Goal: Task Accomplishment & Management: Manage account settings

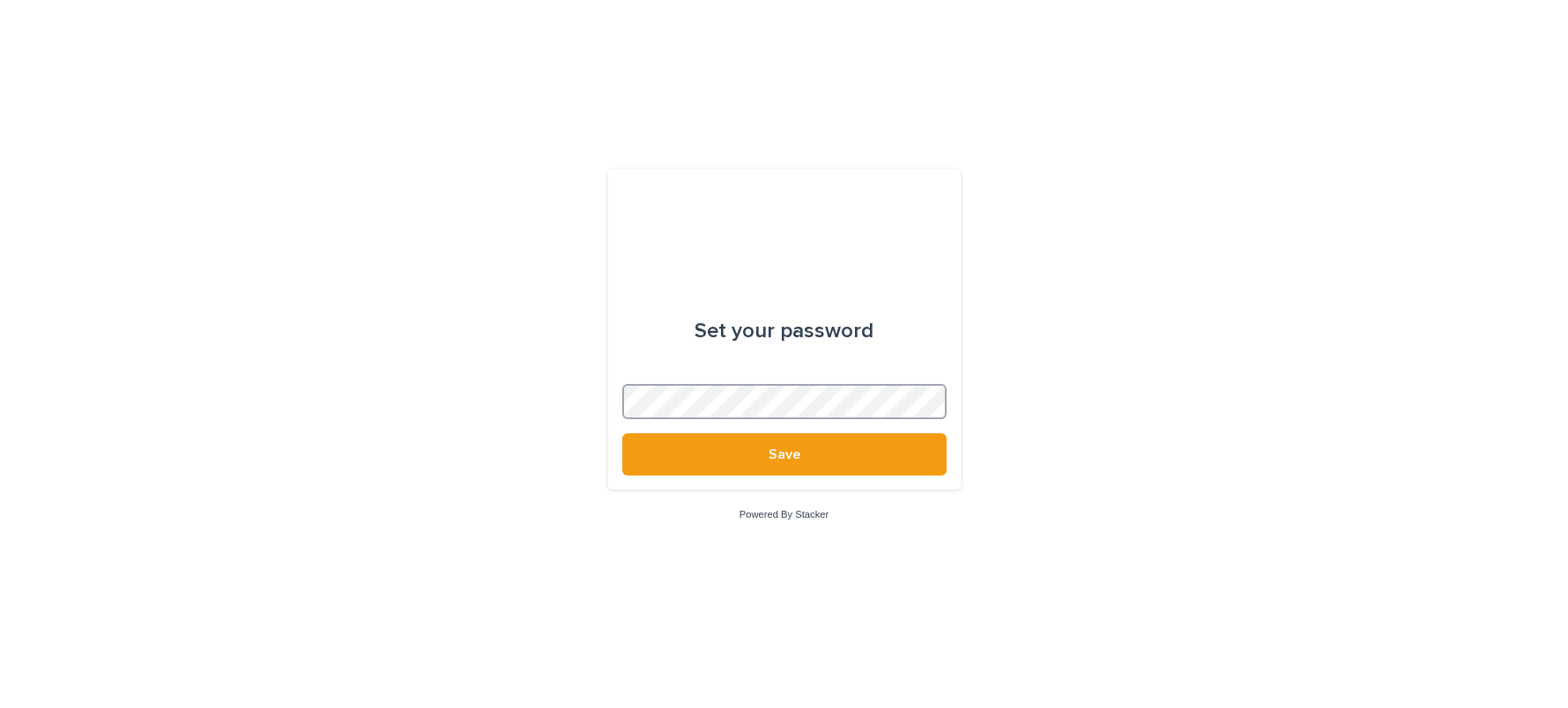
click at [622, 434] on button "Save" at bounding box center [784, 455] width 324 height 43
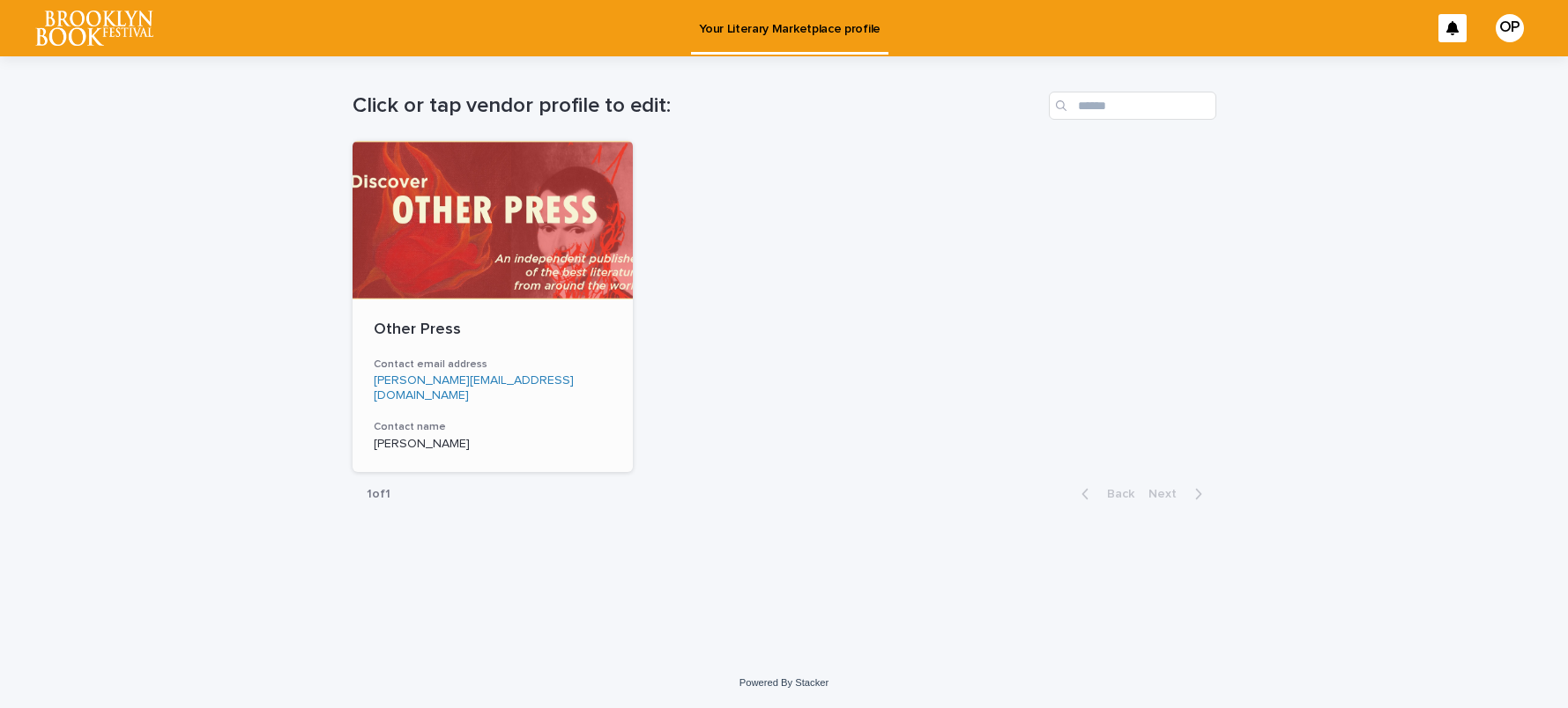
click at [489, 247] on div at bounding box center [493, 219] width 281 height 158
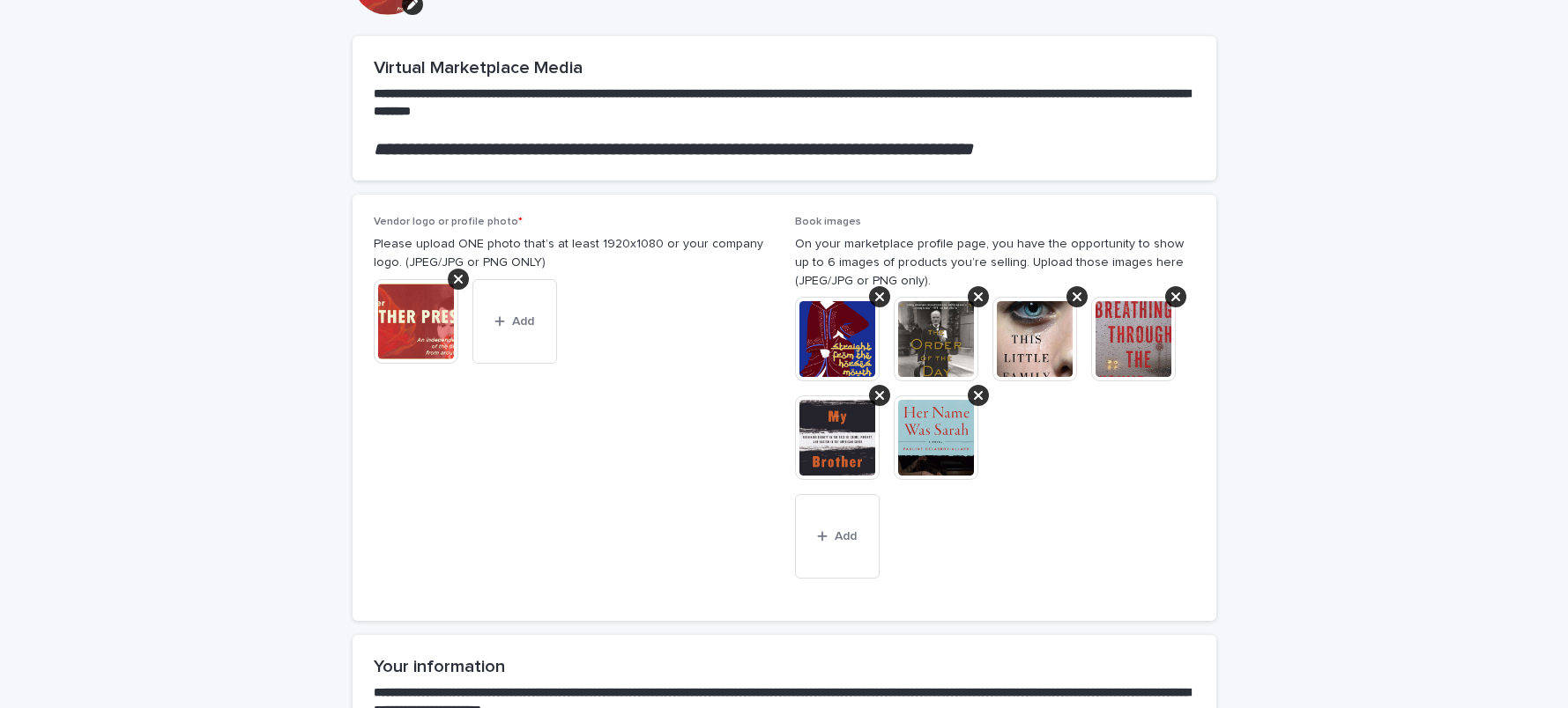
scroll to position [151, 0]
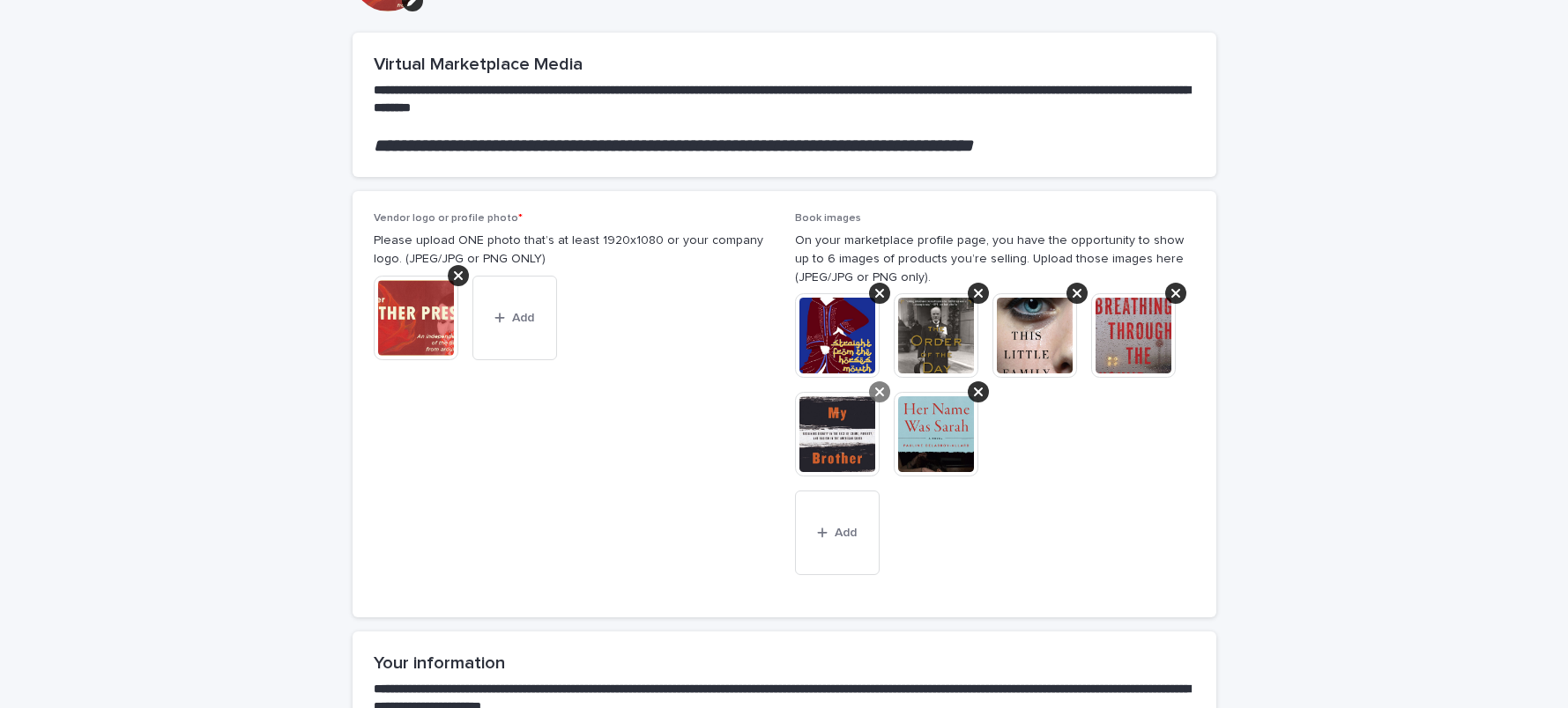
click at [875, 390] on icon at bounding box center [878, 391] width 9 height 9
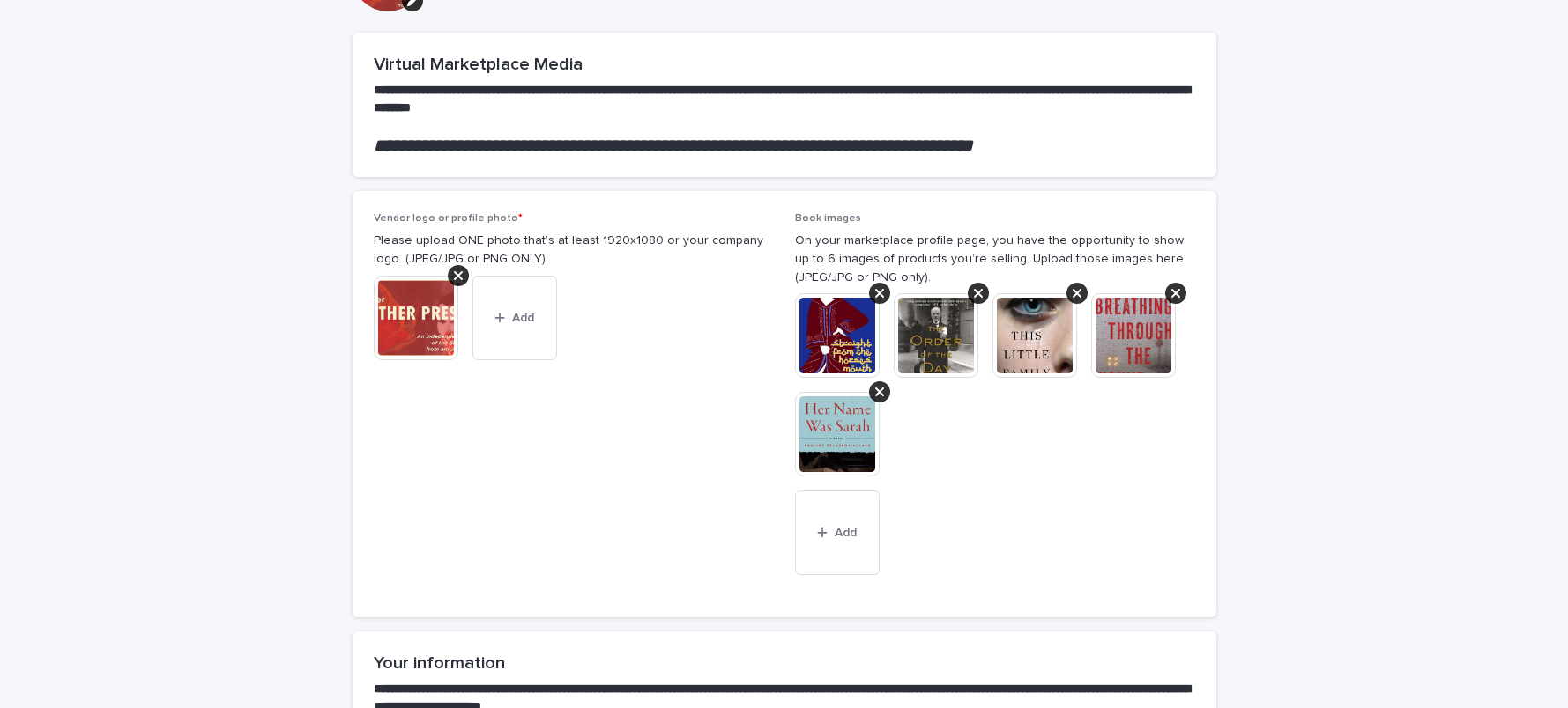
click at [875, 390] on icon at bounding box center [878, 391] width 9 height 9
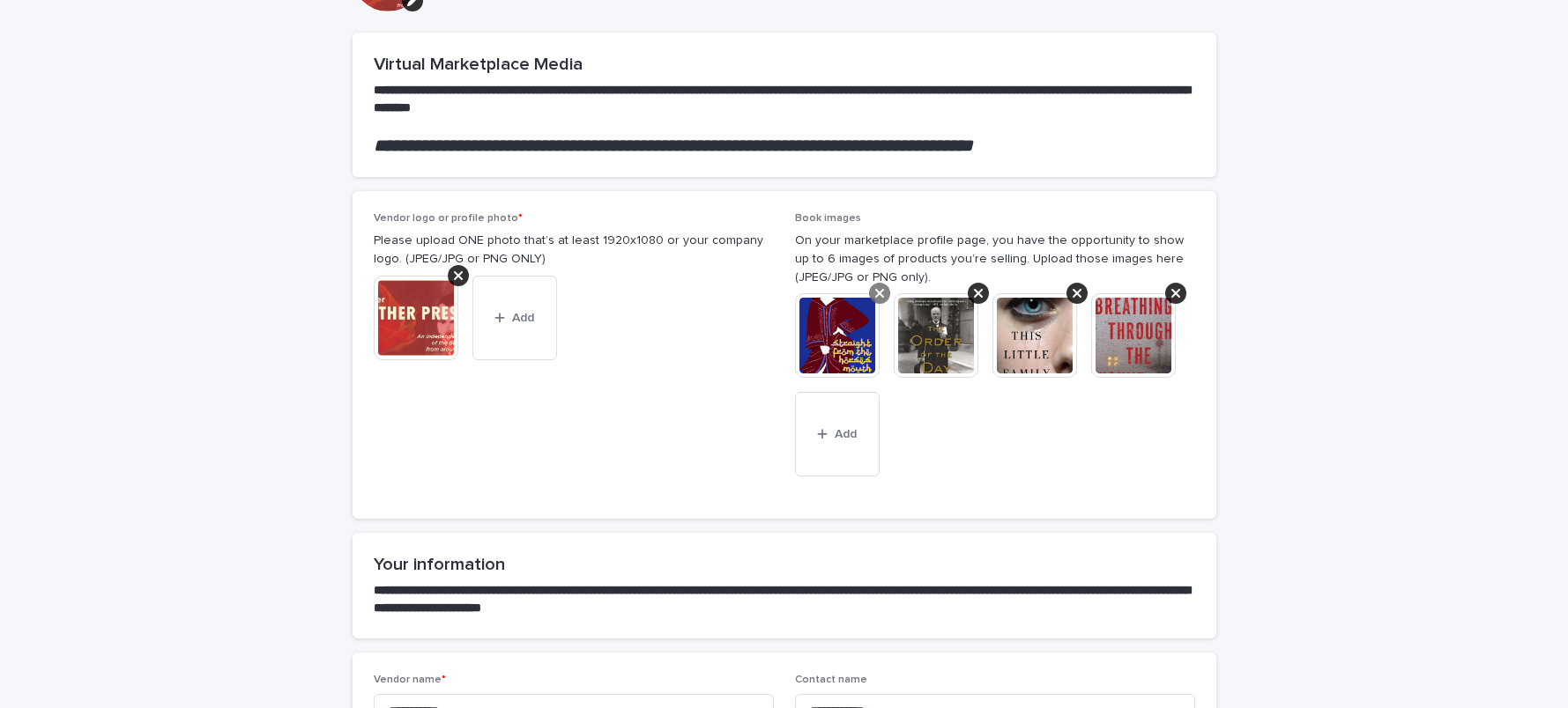
click at [875, 296] on icon at bounding box center [878, 292] width 9 height 9
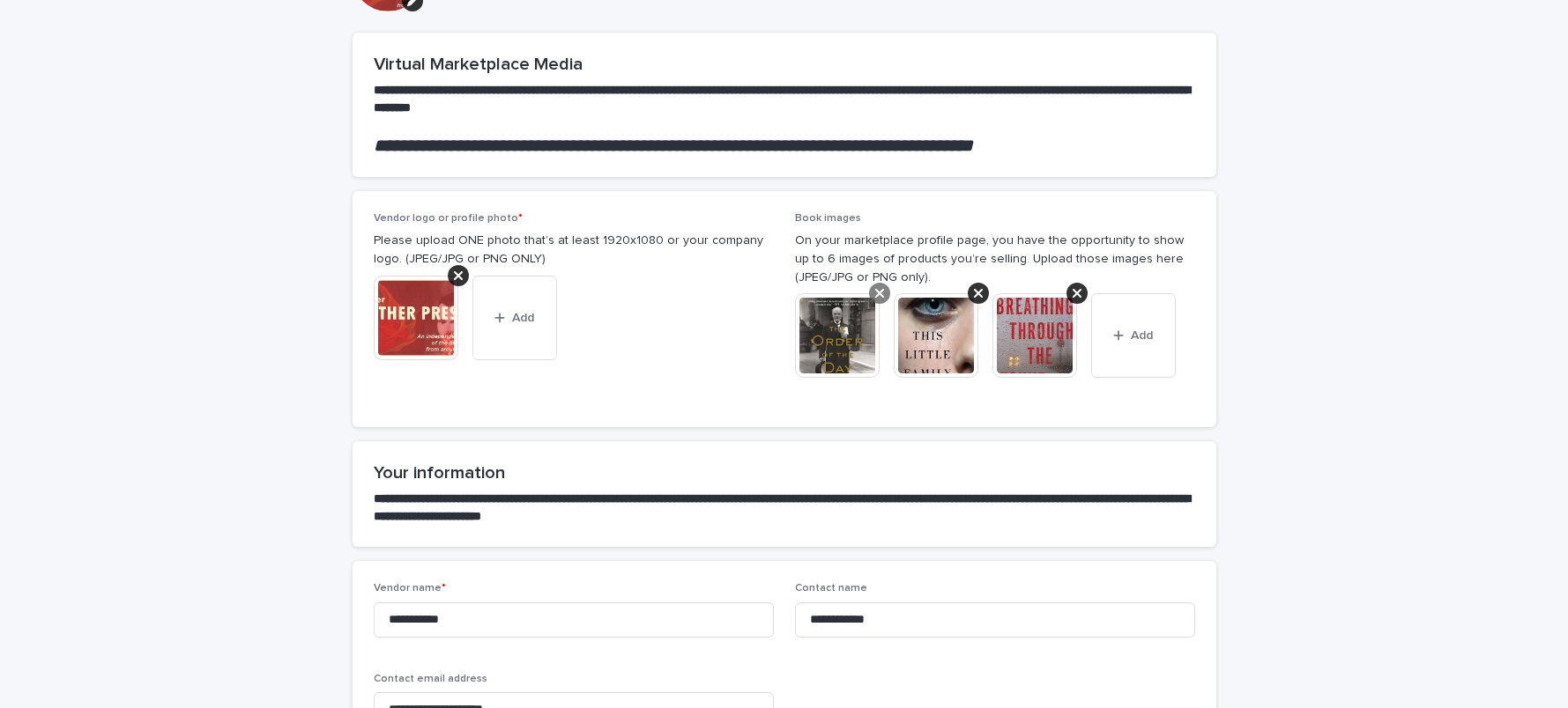
click at [875, 295] on icon at bounding box center [878, 293] width 9 height 14
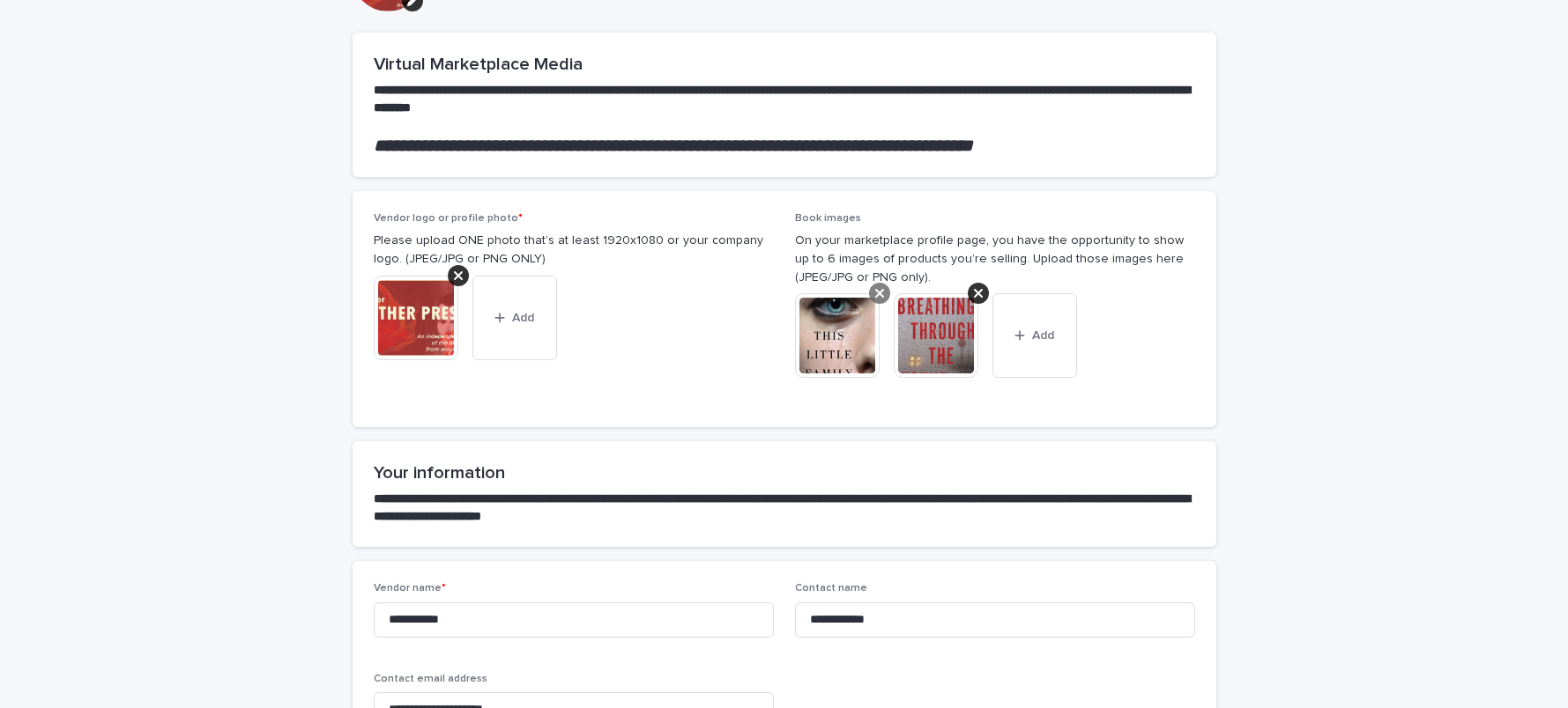
click at [878, 295] on div at bounding box center [879, 293] width 21 height 21
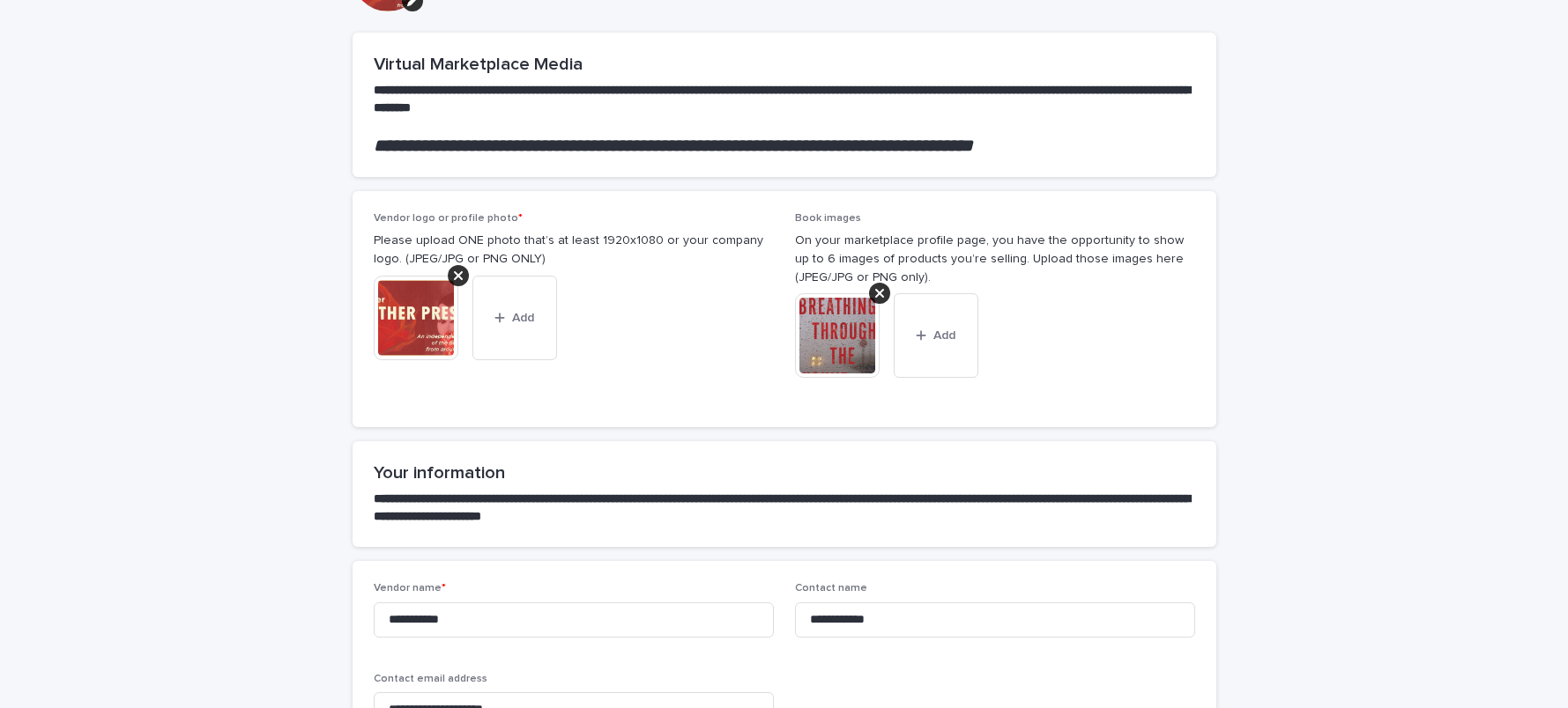
click at [878, 295] on div at bounding box center [879, 293] width 21 height 21
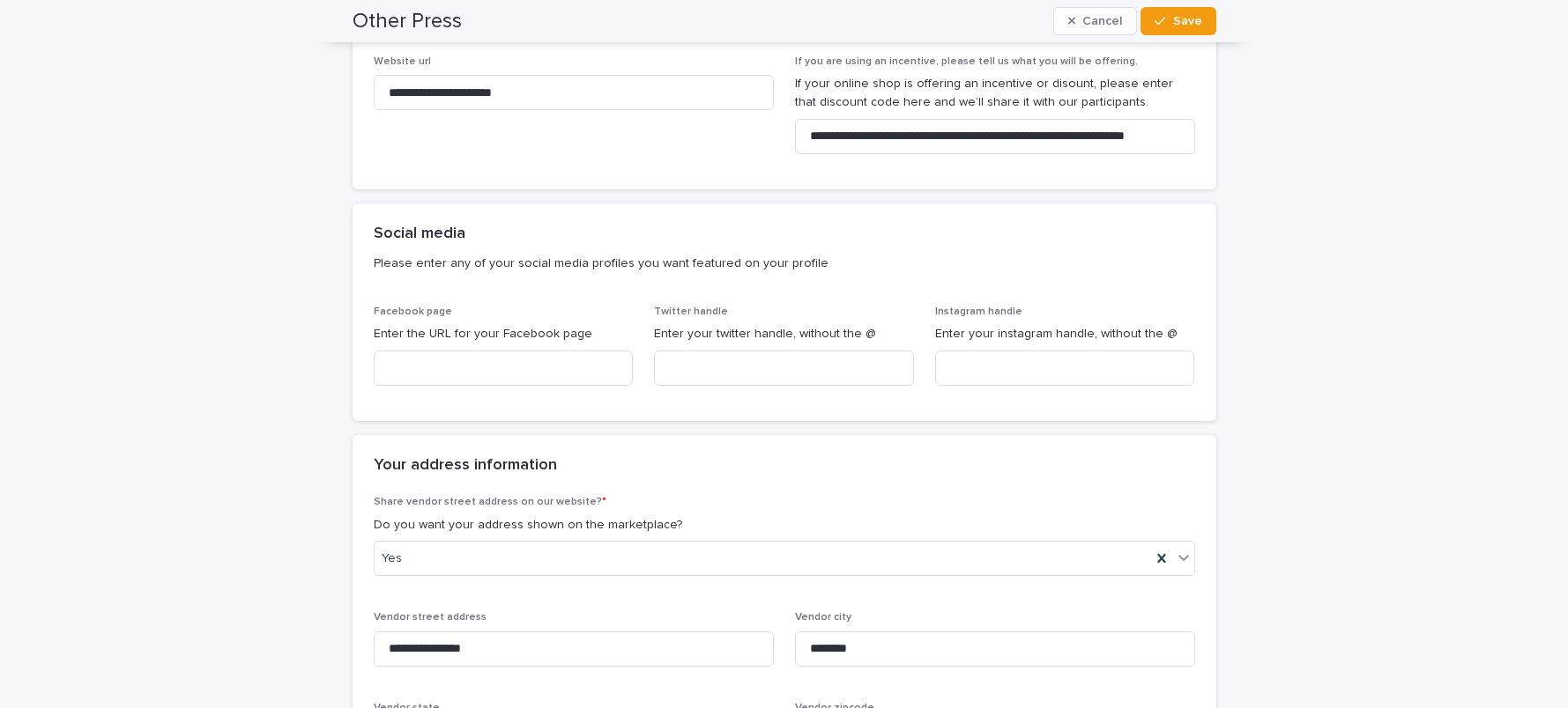
scroll to position [1045, 0]
click at [549, 368] on input at bounding box center [503, 368] width 260 height 35
type input "**********"
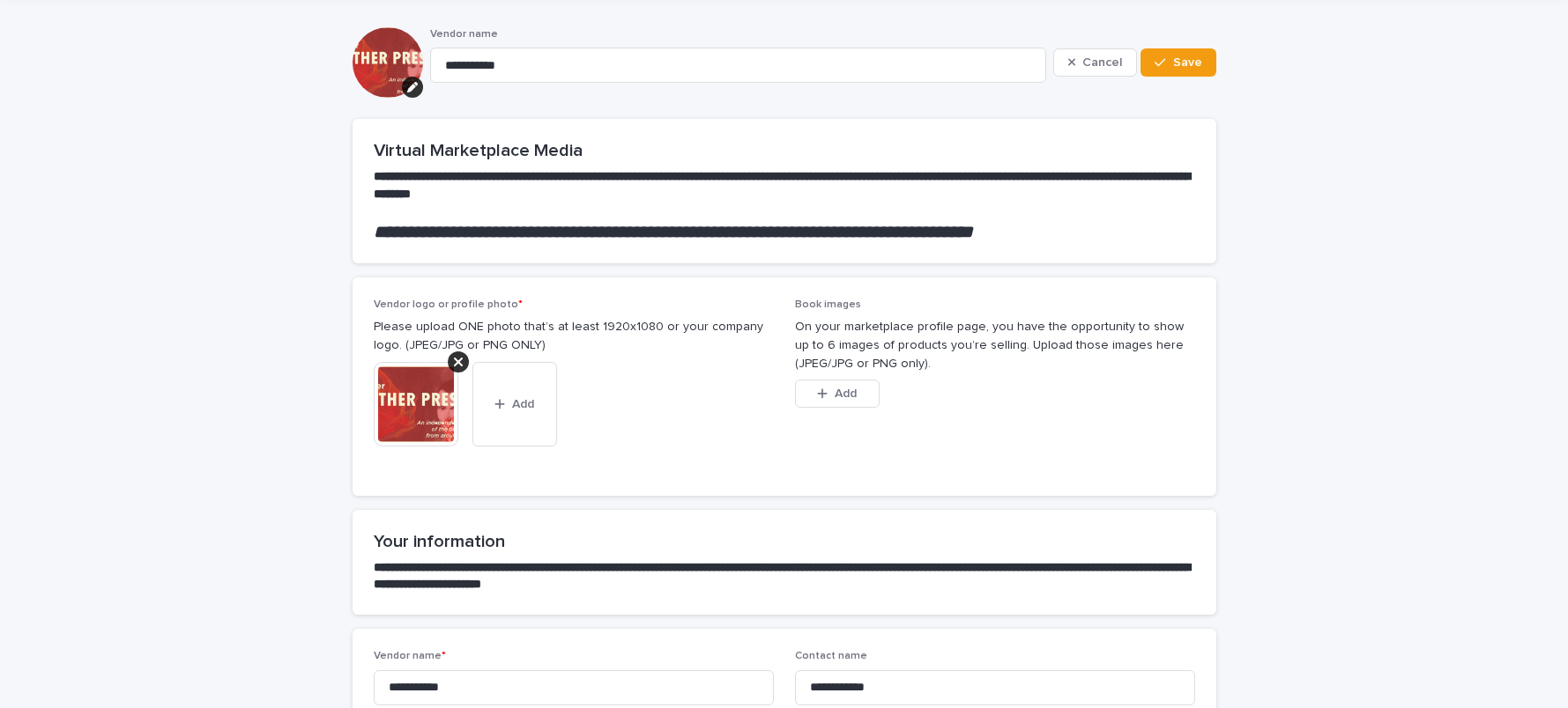
scroll to position [46, 0]
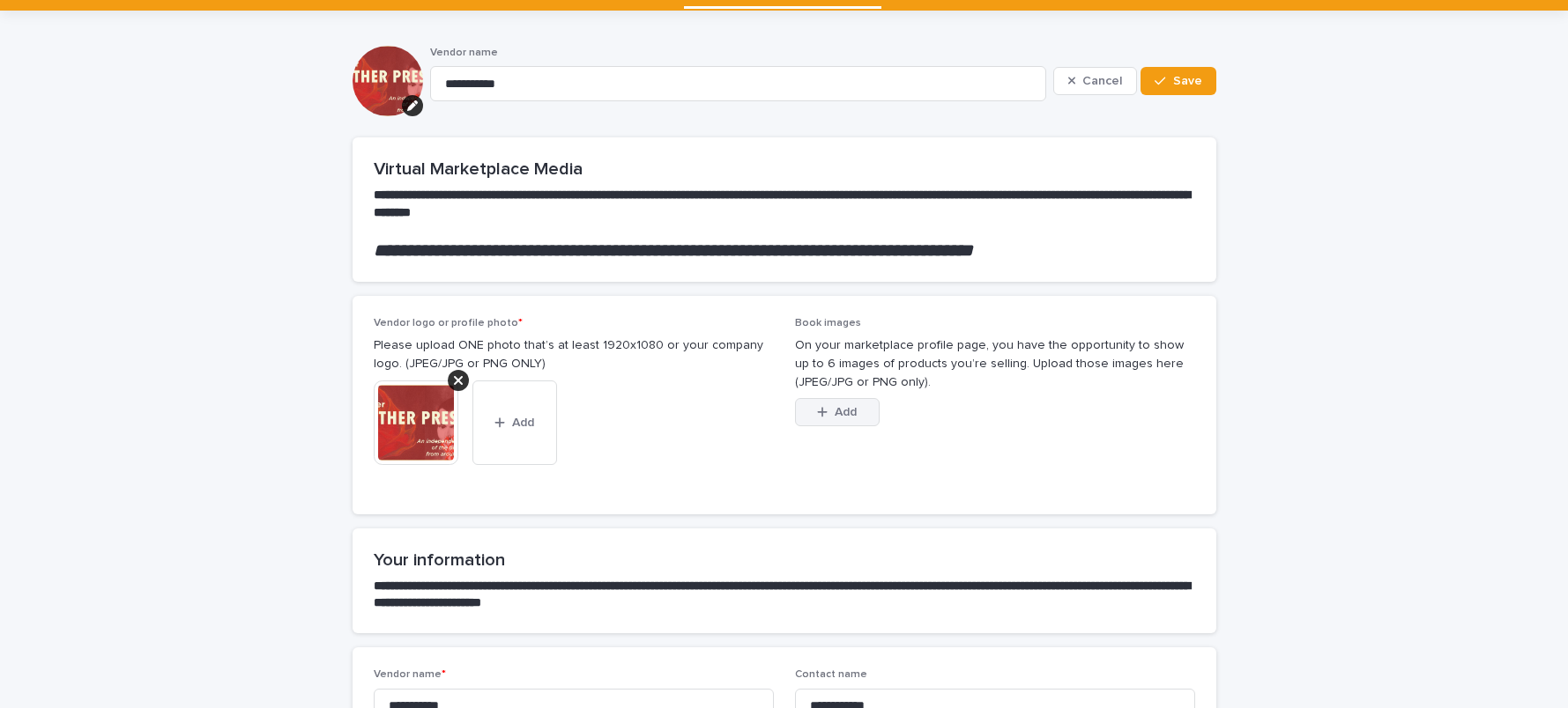
type input "**********"
click at [838, 413] on span "Add" at bounding box center [845, 412] width 22 height 12
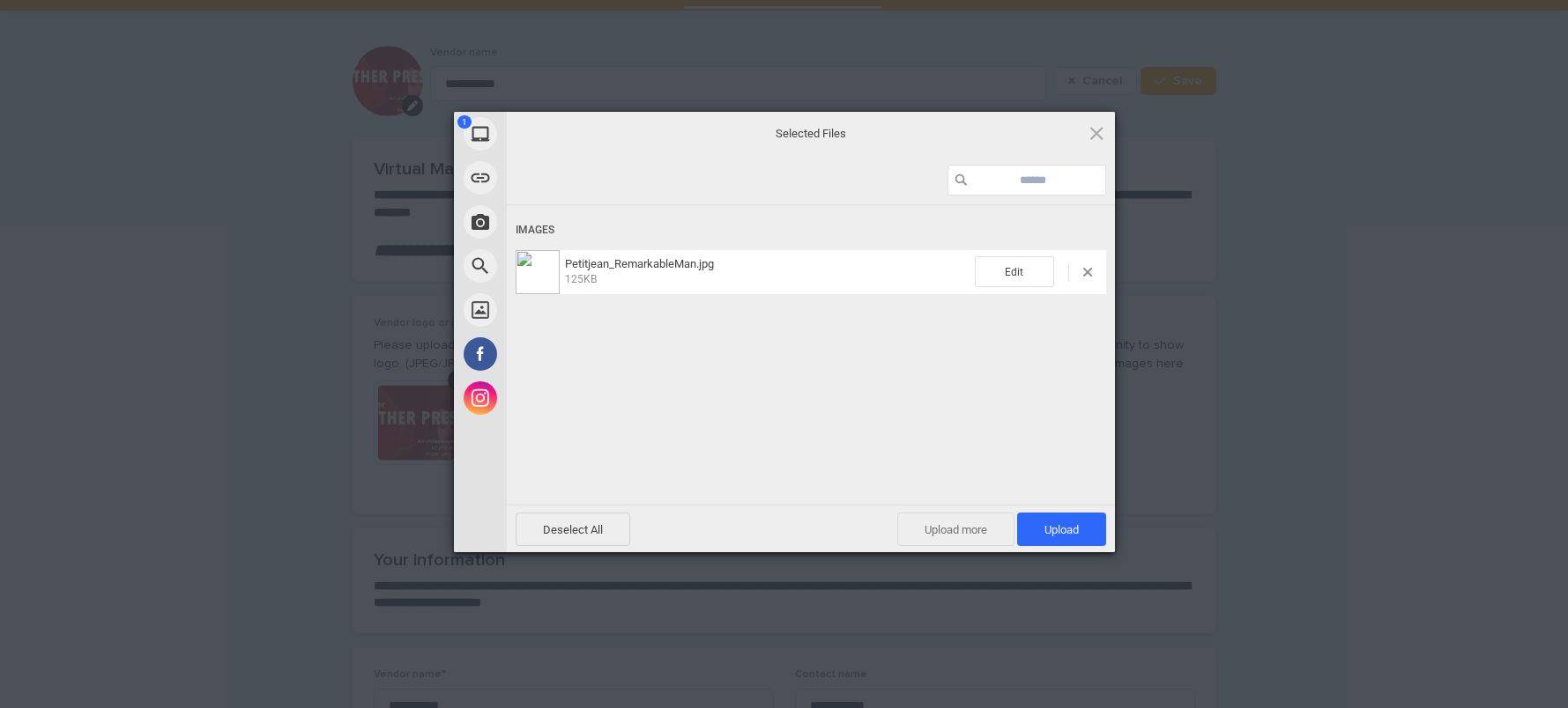
click at [971, 531] on span "Upload more" at bounding box center [955, 529] width 117 height 33
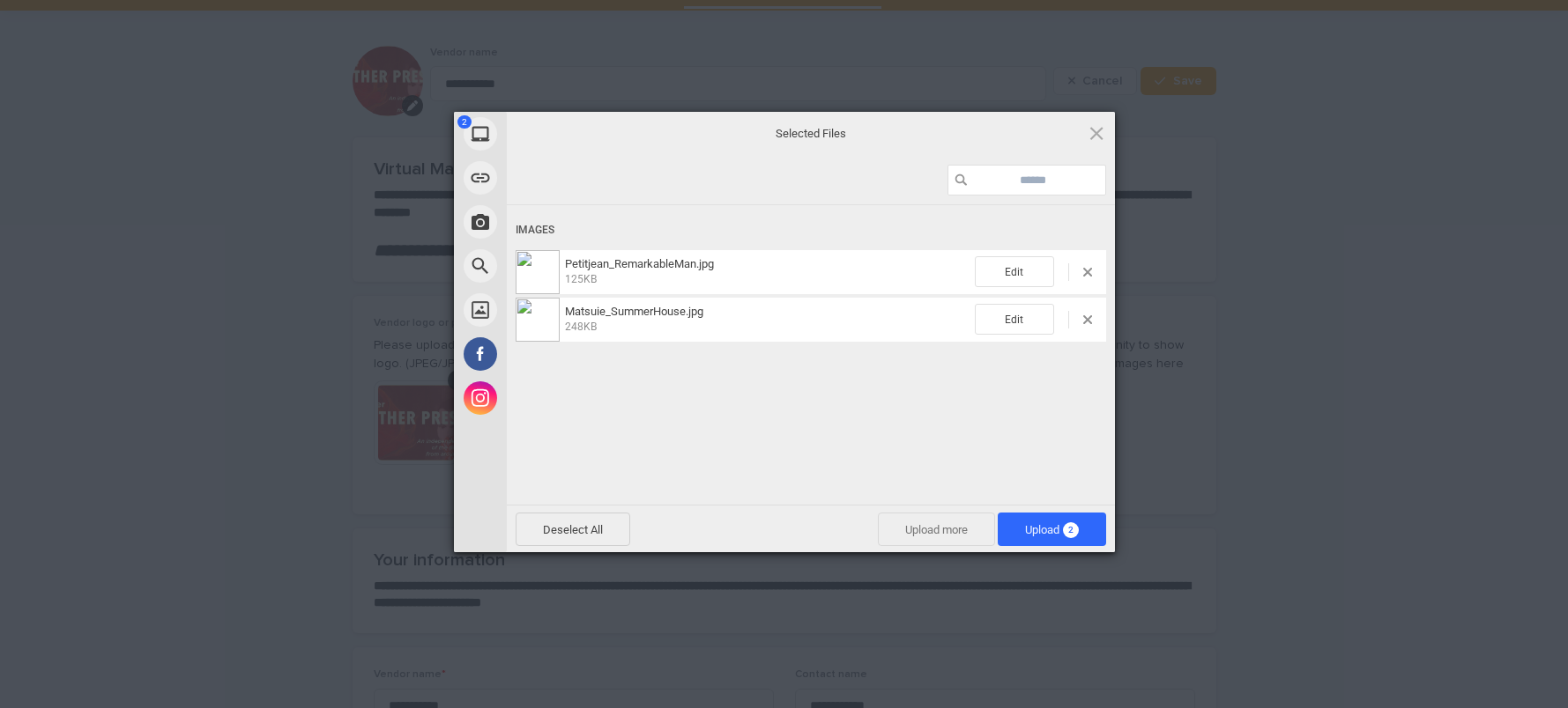
click at [926, 529] on span "Upload more" at bounding box center [935, 529] width 117 height 33
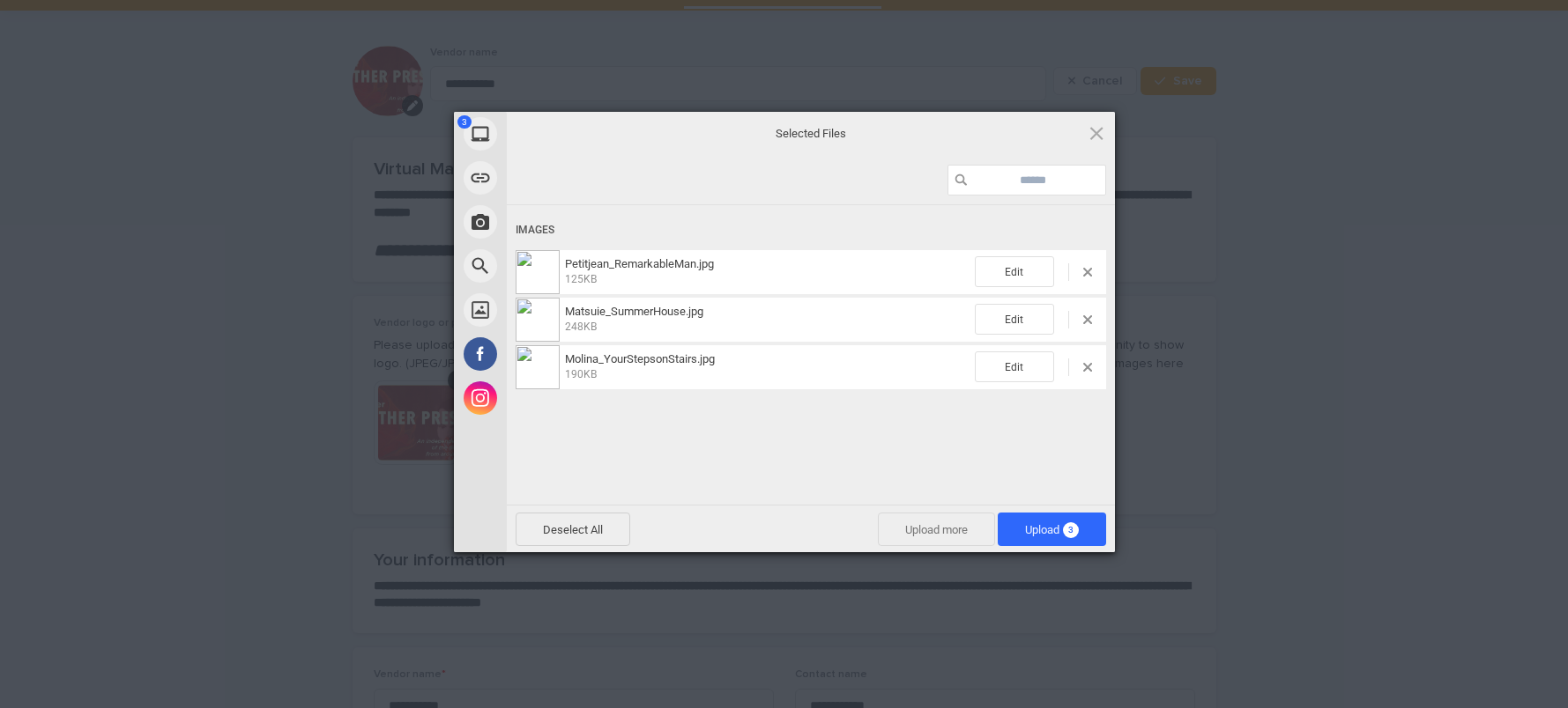
click at [931, 531] on span "Upload more" at bounding box center [935, 529] width 117 height 33
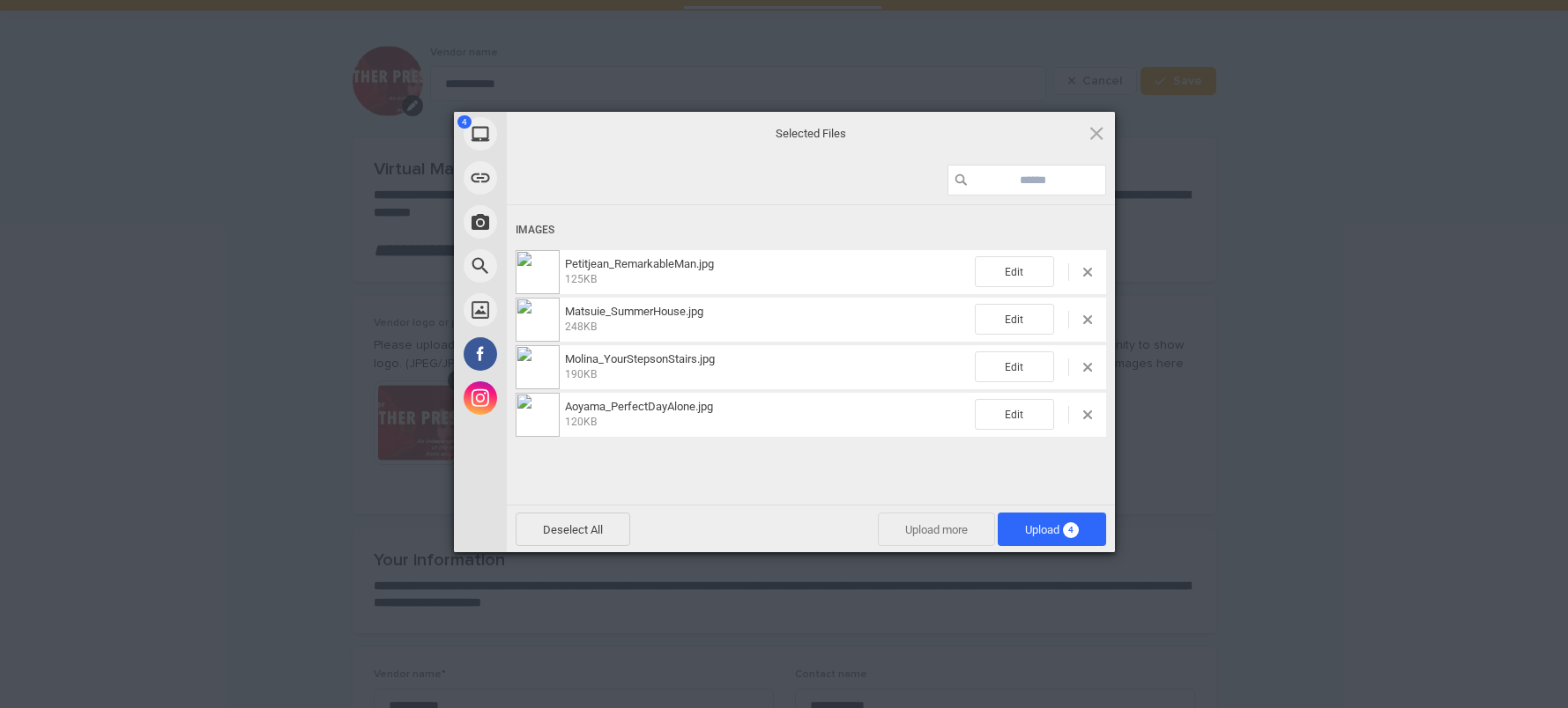
click at [952, 531] on span "Upload more" at bounding box center [935, 529] width 117 height 33
click at [938, 528] on span "Upload more" at bounding box center [935, 529] width 117 height 33
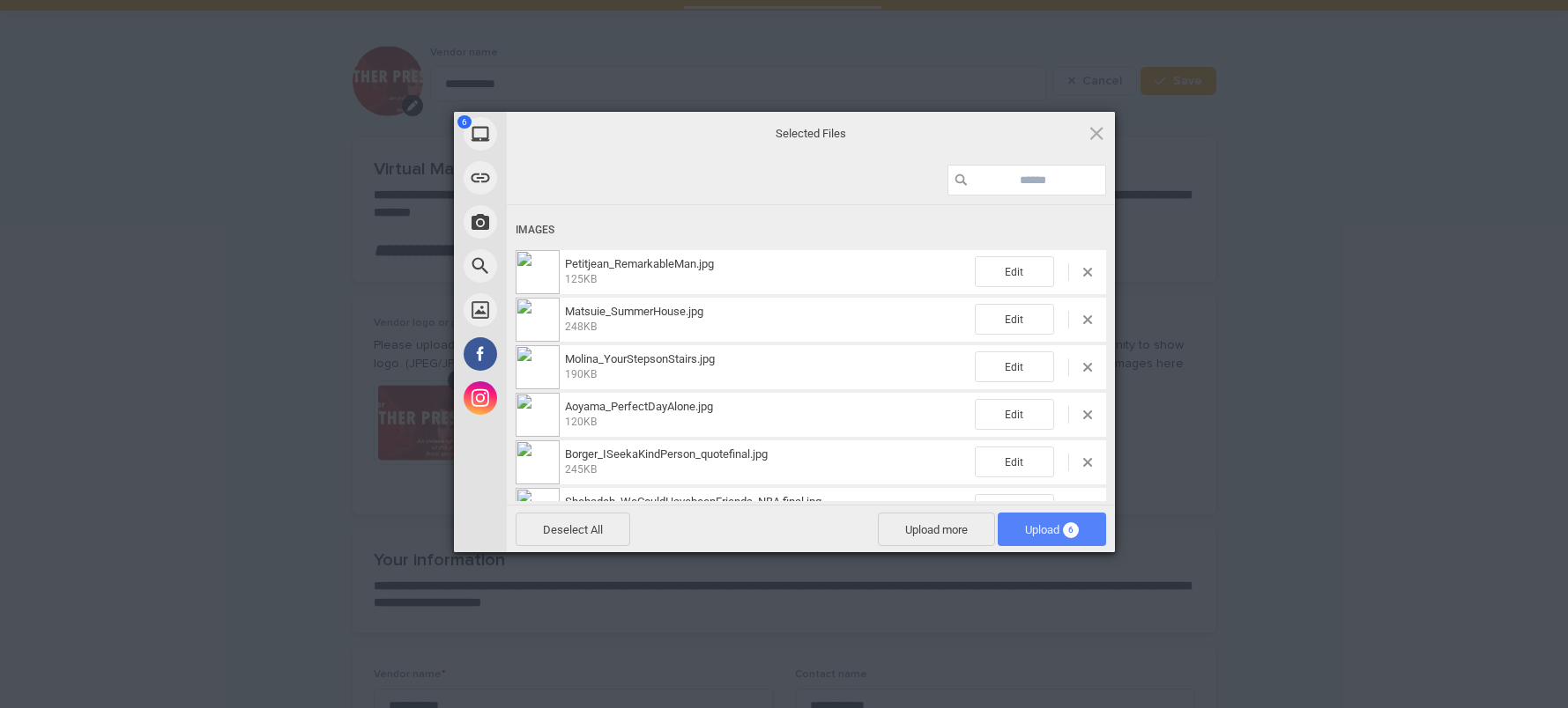
click at [1044, 530] on span "Upload 6" at bounding box center [1051, 530] width 54 height 13
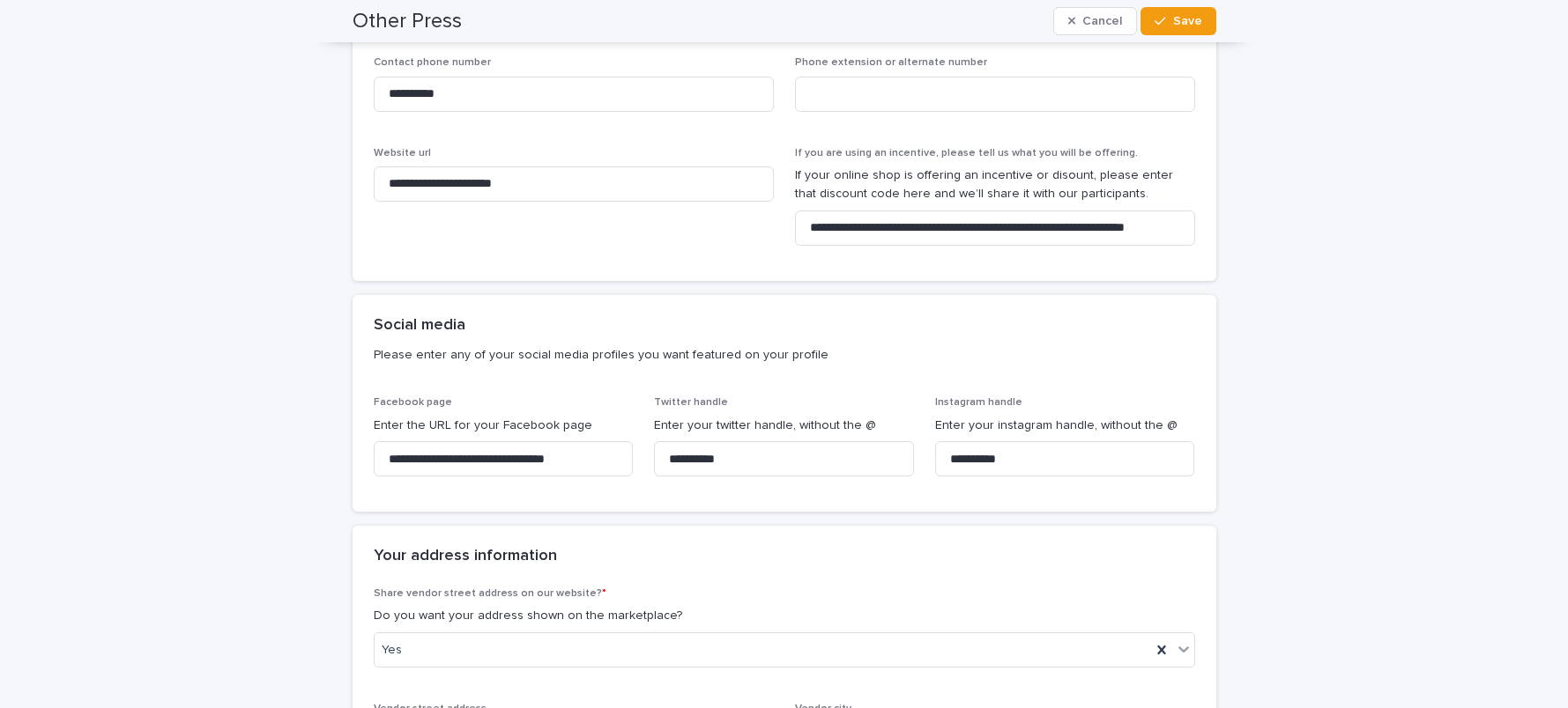
scroll to position [1335, 0]
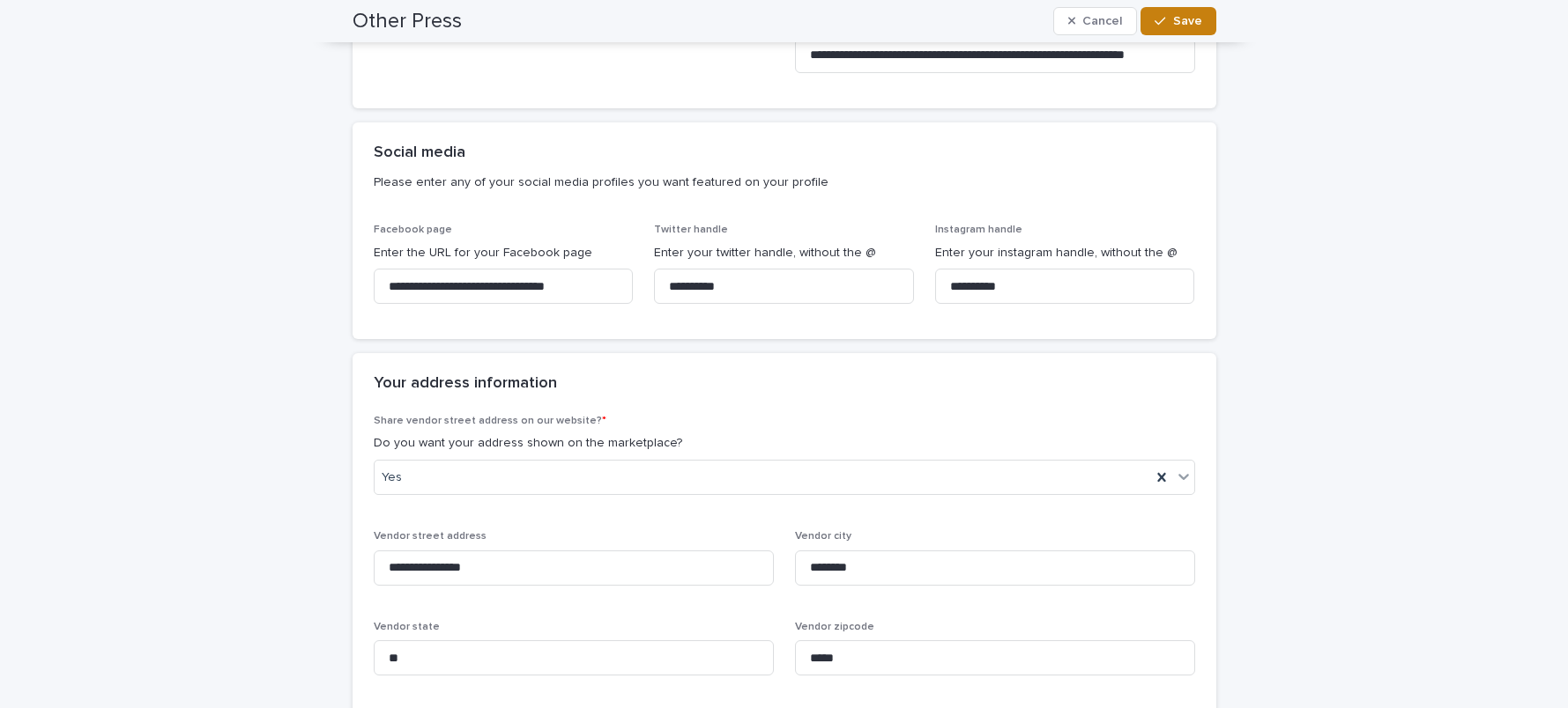
click at [1175, 22] on span "Save" at bounding box center [1187, 21] width 29 height 12
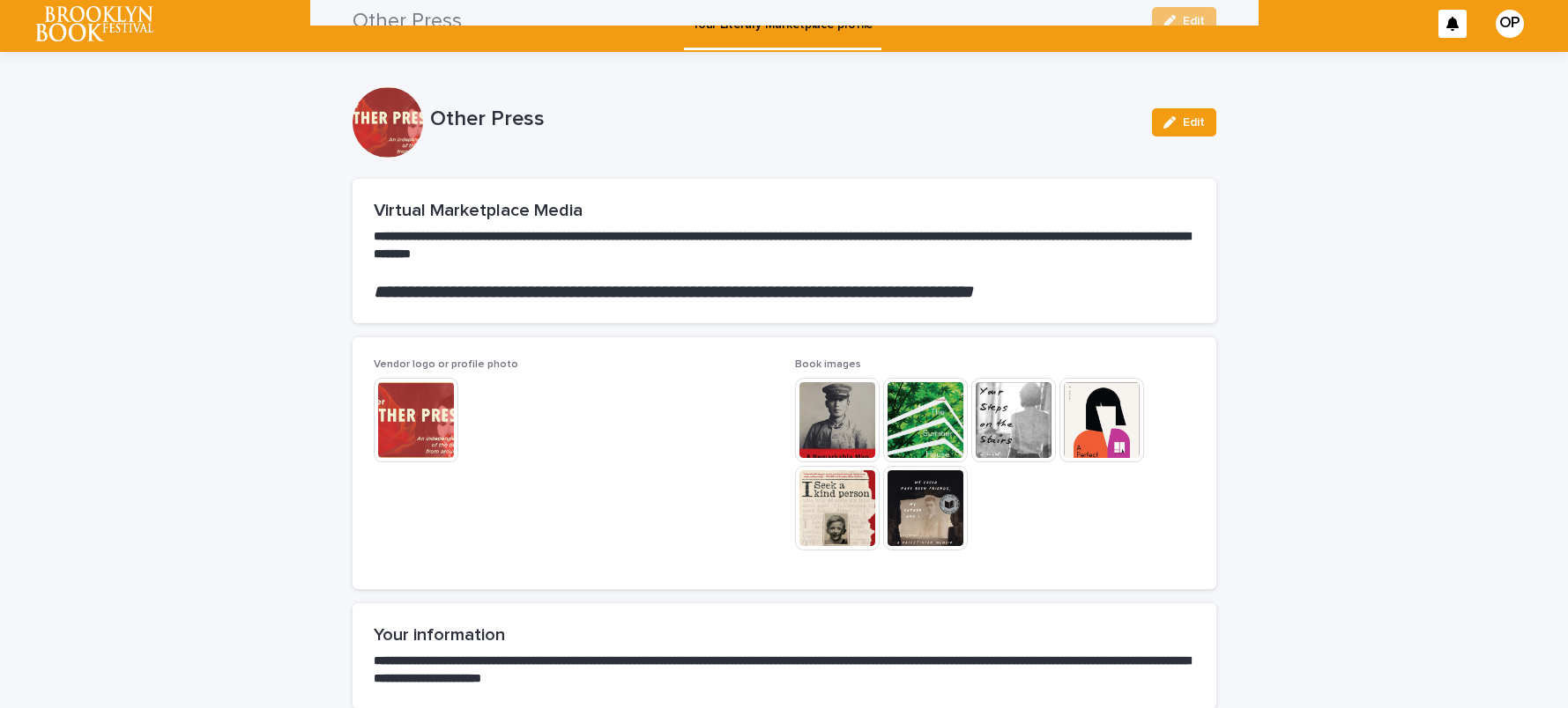
scroll to position [0, 0]
